Goal: Task Accomplishment & Management: Use online tool/utility

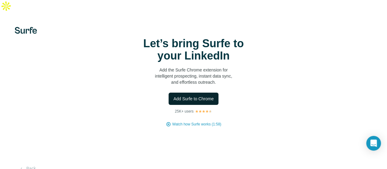
click at [174, 102] on span "Add Surfe to Chrome" at bounding box center [194, 99] width 40 height 6
click at [14, 56] on div "Let’s bring Surfe to your LinkedIn Add the Surfe Chrome extension for intellige…" at bounding box center [193, 81] width 363 height 89
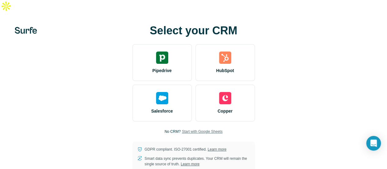
click at [182, 129] on span "Start with Google Sheets" at bounding box center [202, 132] width 41 height 6
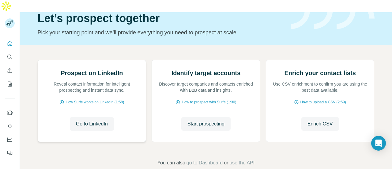
scroll to position [89, 0]
click at [87, 120] on span "Go to LinkedIn" at bounding box center [92, 123] width 32 height 7
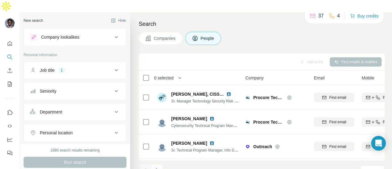
click at [159, 164] on button "Navigate to next page" at bounding box center [157, 170] width 12 height 12
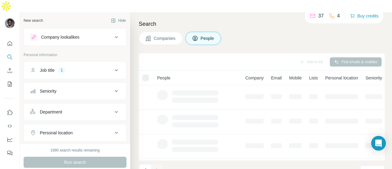
click at [61, 67] on div "1" at bounding box center [61, 70] width 7 height 6
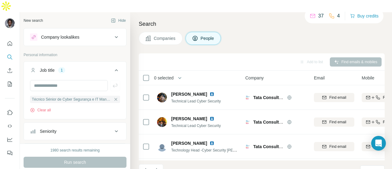
click at [114, 66] on icon at bounding box center [116, 69] width 7 height 7
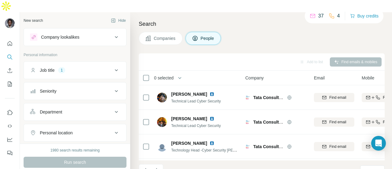
click at [75, 30] on button "Company lookalikes" at bounding box center [75, 37] width 102 height 15
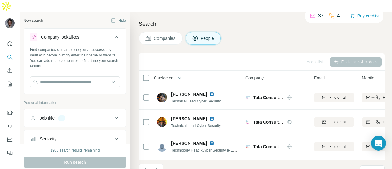
click at [75, 30] on button "Company lookalikes" at bounding box center [75, 38] width 102 height 17
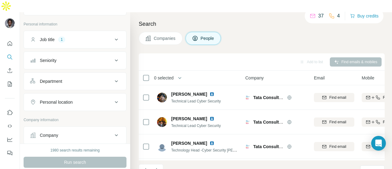
scroll to position [61, 0]
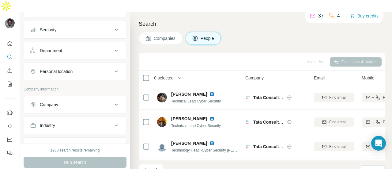
click at [66, 68] on div "Personal location" at bounding box center [56, 71] width 33 height 6
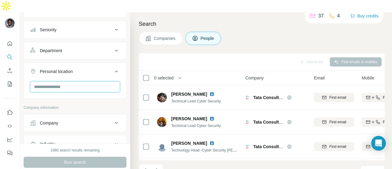
click at [58, 81] on input "text" at bounding box center [75, 86] width 90 height 11
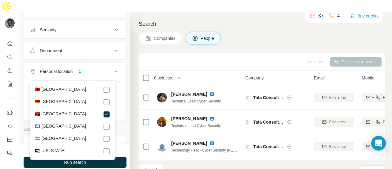
click at [86, 48] on ul "Job title 1 Seniority Department Personal location 1 [GEOGRAPHIC_DATA] Clear all" at bounding box center [75, 60] width 103 height 120
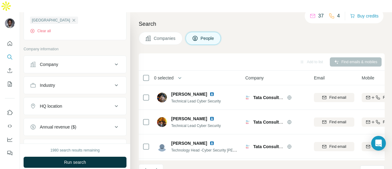
scroll to position [153, 0]
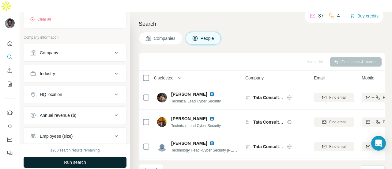
click at [79, 159] on span "Run search" at bounding box center [75, 162] width 22 height 6
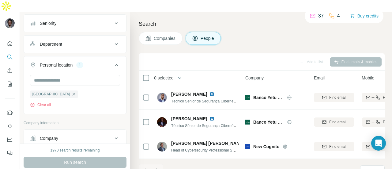
scroll to position [0, 0]
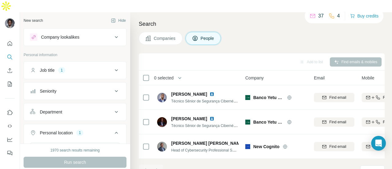
click at [93, 67] on div "Job title 1" at bounding box center [71, 70] width 83 height 6
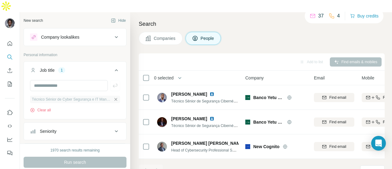
click at [113, 97] on icon "button" at bounding box center [115, 99] width 5 height 5
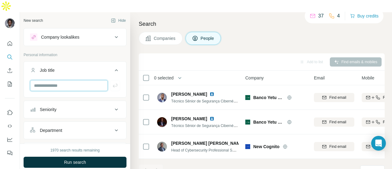
click at [59, 80] on input "text" at bounding box center [69, 85] width 78 height 11
type input "*****"
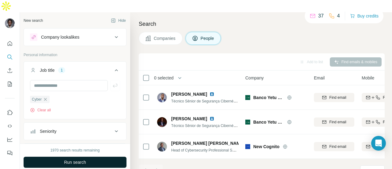
click at [88, 156] on button "Run search" at bounding box center [75, 161] width 103 height 11
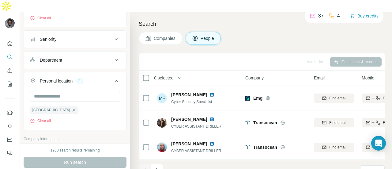
scroll to position [122, 0]
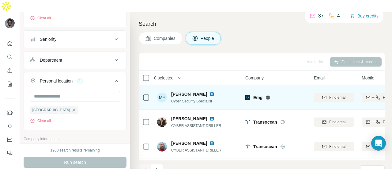
drag, startPoint x: 194, startPoint y: 82, endPoint x: 163, endPoint y: 85, distance: 31.7
drag, startPoint x: 163, startPoint y: 85, endPoint x: 309, endPoint y: 91, distance: 145.8
click at [309, 91] on td "Emg" at bounding box center [276, 97] width 69 height 24
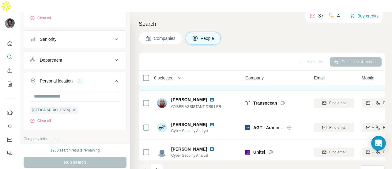
scroll to position [173, 0]
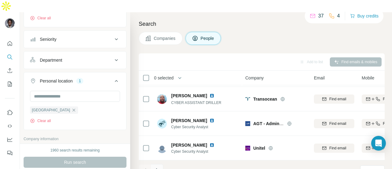
click at [160, 164] on button "Navigate to next page" at bounding box center [157, 170] width 12 height 12
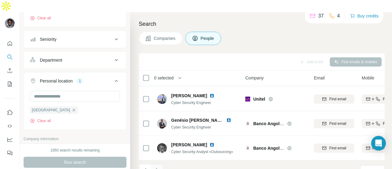
click at [157, 164] on button "Navigate to next page" at bounding box center [157, 170] width 12 height 12
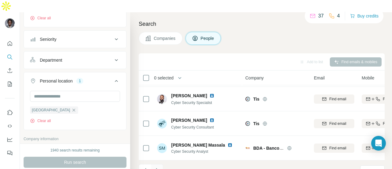
click at [155, 167] on icon "Navigate to next page" at bounding box center [157, 170] width 6 height 6
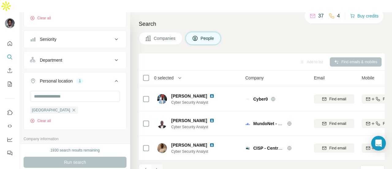
click at [153, 164] on button "Navigate to next page" at bounding box center [157, 170] width 12 height 12
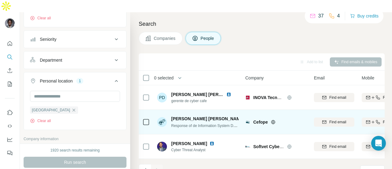
scroll to position [1, 0]
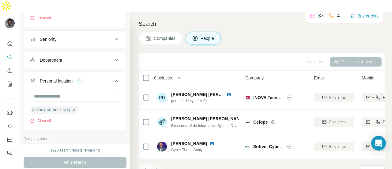
click at [148, 164] on button "Navigate to previous page" at bounding box center [145, 170] width 12 height 12
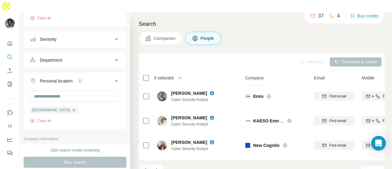
click at [149, 164] on button "Navigate to previous page" at bounding box center [145, 170] width 12 height 12
click at [150, 164] on button "Navigate to previous page" at bounding box center [145, 170] width 12 height 12
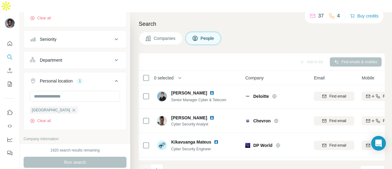
click at [150, 164] on div at bounding box center [145, 170] width 12 height 12
